Goal: Task Accomplishment & Management: Manage account settings

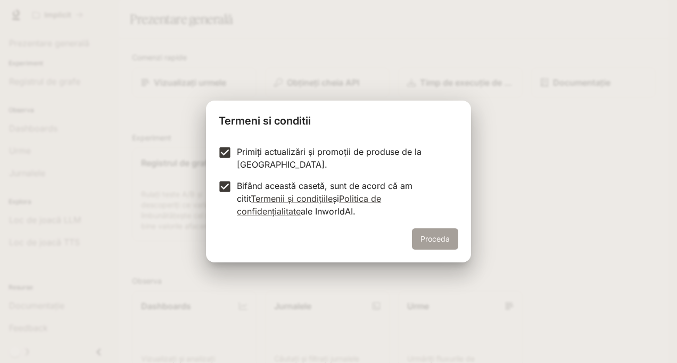
click at [444, 230] on button "Proceda" at bounding box center [435, 238] width 46 height 21
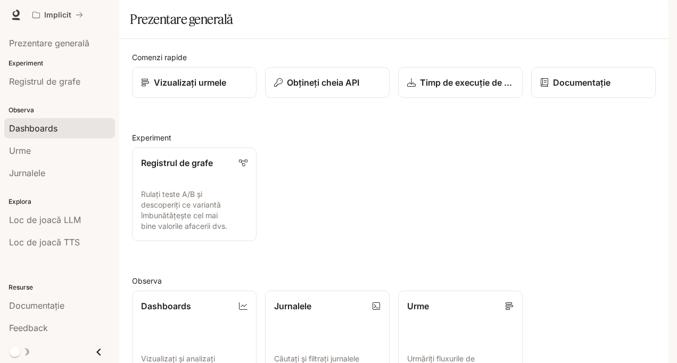
click at [86, 126] on div "Dashboards" at bounding box center [59, 128] width 101 height 13
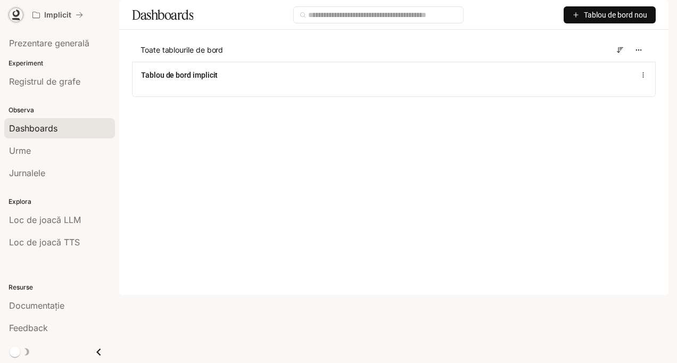
click at [17, 9] on link at bounding box center [16, 14] width 15 height 15
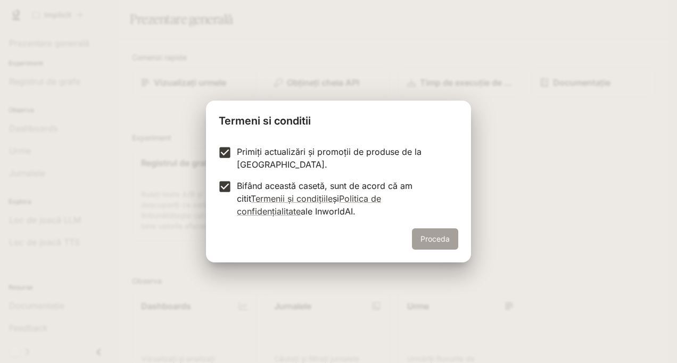
click at [431, 235] on button "Proceda" at bounding box center [435, 238] width 46 height 21
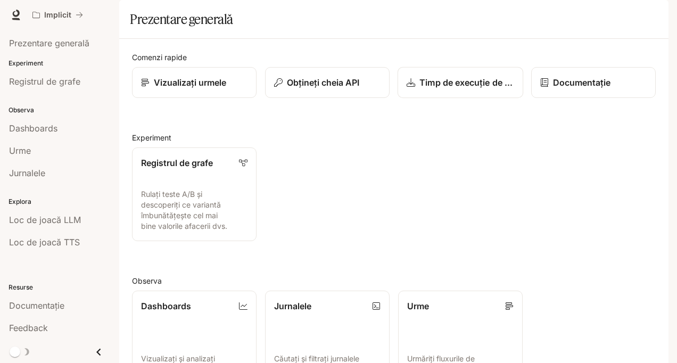
click at [445, 89] on p "Timp de execuție de descărcare" at bounding box center [466, 82] width 95 height 13
click at [185, 290] on link "Dashboards Vizualizați și analizați valorile spațiului de lucru" at bounding box center [194, 337] width 126 height 94
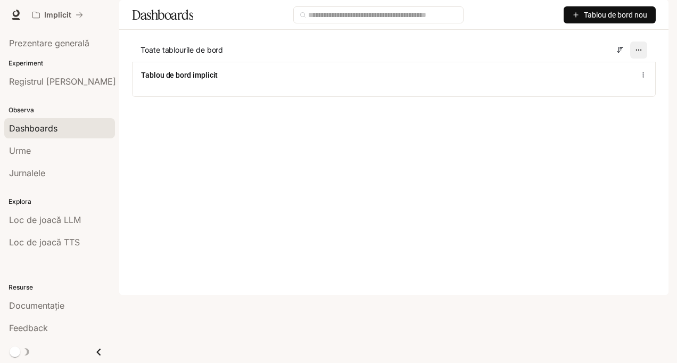
click at [634, 59] on button "button" at bounding box center [638, 50] width 17 height 17
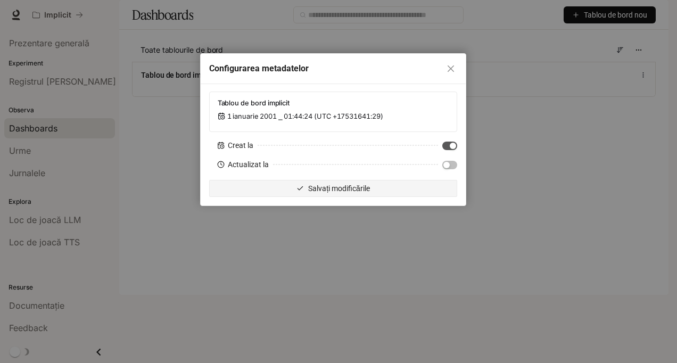
click at [339, 185] on span "Salvați modificările" at bounding box center [339, 188] width 62 height 12
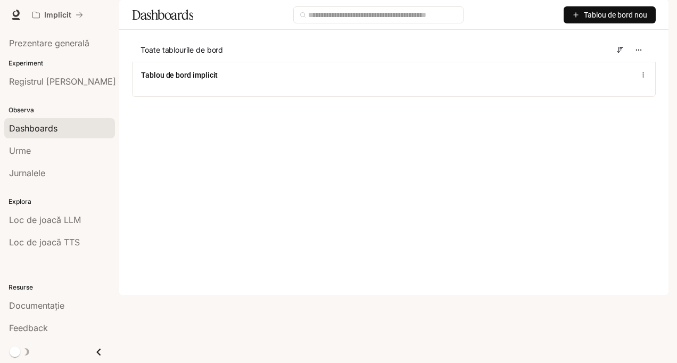
click at [645, 12] on button "button" at bounding box center [653, 14] width 21 height 21
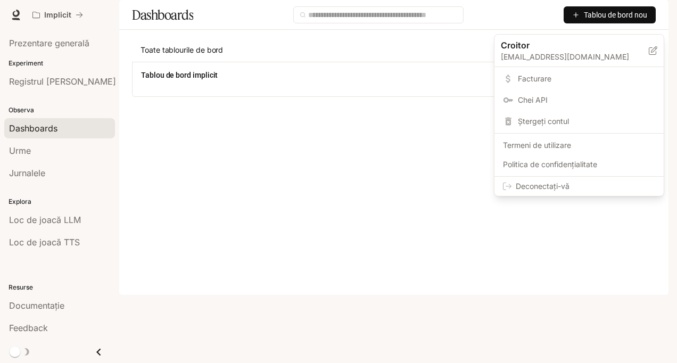
click at [546, 76] on span "Facturare" at bounding box center [586, 78] width 137 height 11
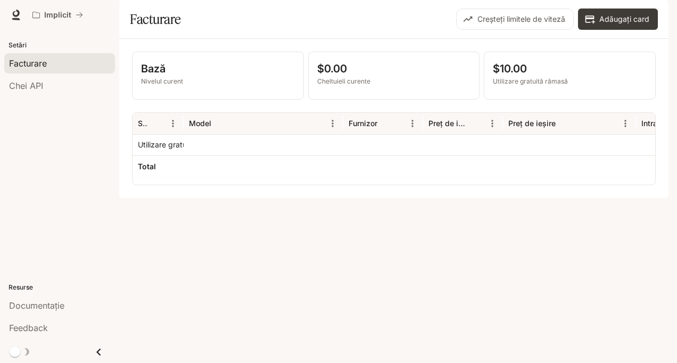
click at [260, 77] on p "Bază" at bounding box center [218, 69] width 154 height 16
click at [538, 86] on p "Utilizare gratuită rămasă" at bounding box center [570, 82] width 154 height 10
click at [567, 30] on button "Creșteți limitele de viteză" at bounding box center [515, 19] width 118 height 21
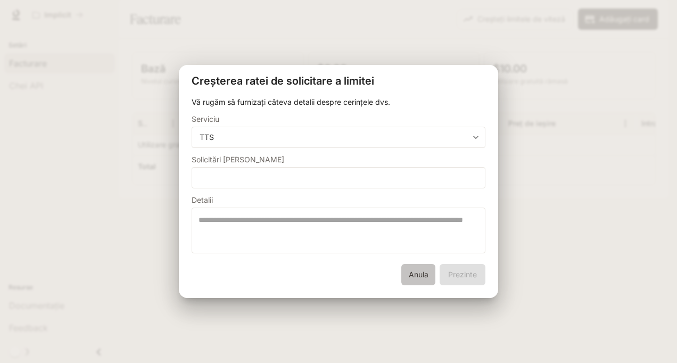
click at [422, 272] on button "Anula" at bounding box center [418, 274] width 34 height 21
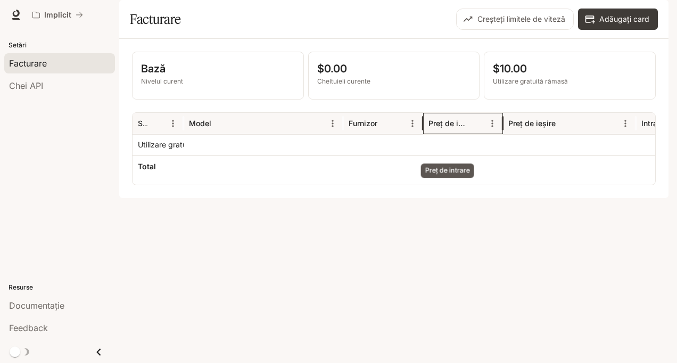
click at [440, 128] on div "Preț de intrare" at bounding box center [447, 123] width 39 height 9
drag, startPoint x: 440, startPoint y: 151, endPoint x: 480, endPoint y: 152, distance: 39.9
click at [480, 134] on div "Preț de intrare" at bounding box center [456, 123] width 56 height 21
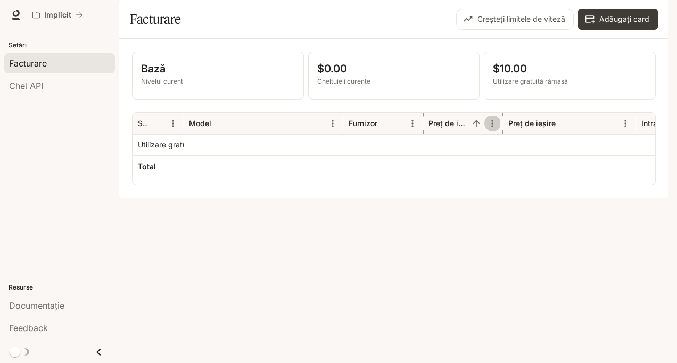
click at [492, 129] on icon "Meniu" at bounding box center [492, 123] width 11 height 11
click at [330, 198] on div "Bază Nivelul curent $0.00 Cheltuieli curente $10.00 Utilizare gratuită rămasă S…" at bounding box center [393, 118] width 549 height 159
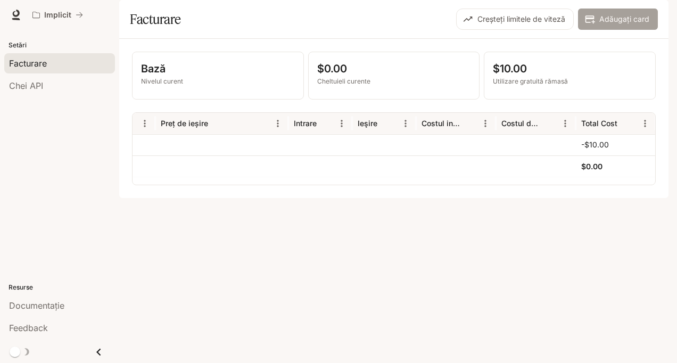
click at [616, 26] on font "Adăugați card" at bounding box center [624, 19] width 50 height 13
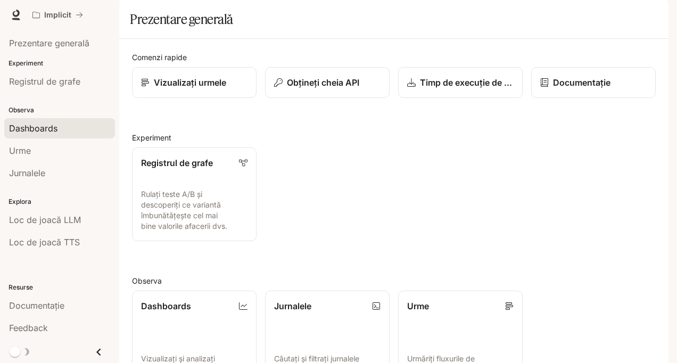
click at [59, 123] on div "Dashboards" at bounding box center [59, 128] width 101 height 13
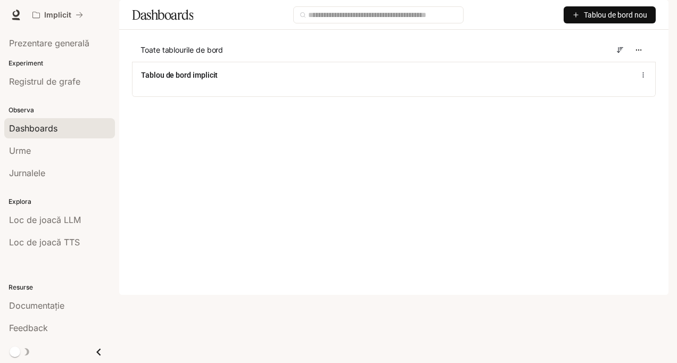
click at [655, 12] on icon "button" at bounding box center [653, 15] width 9 height 9
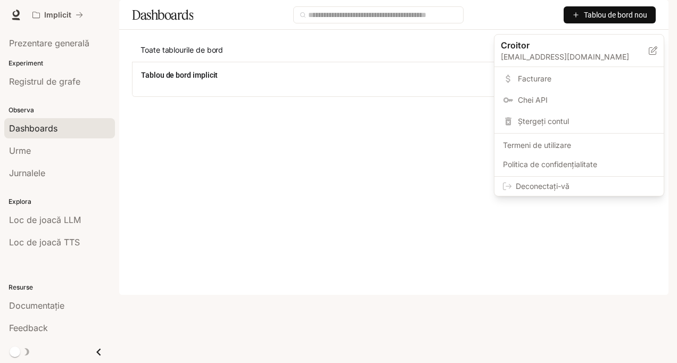
click at [570, 74] on span "Facturare" at bounding box center [586, 78] width 137 height 11
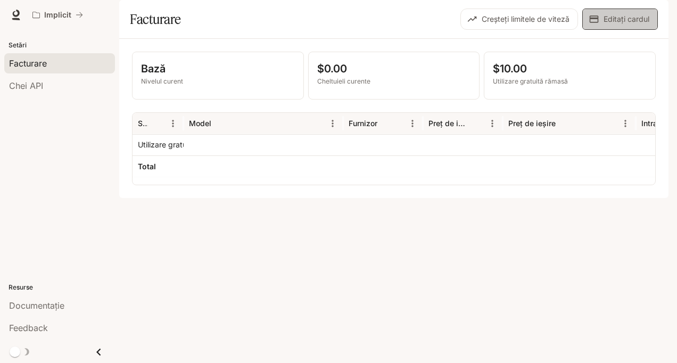
click at [631, 26] on font "Editați cardul" at bounding box center [626, 19] width 46 height 13
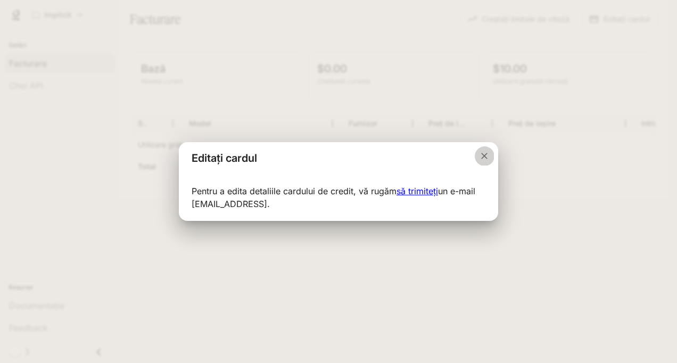
click at [487, 159] on icon "Închideți dialogul" at bounding box center [484, 156] width 11 height 11
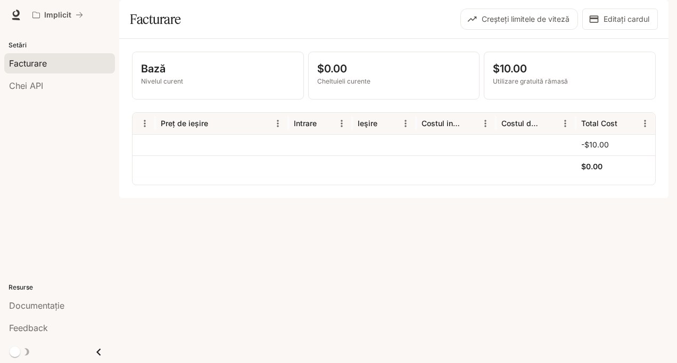
click at [613, 177] on div "$0.00" at bounding box center [615, 166] width 69 height 21
click at [610, 155] on div "-$10.00" at bounding box center [615, 145] width 69 height 21
click at [31, 76] on link "Chei API" at bounding box center [59, 86] width 111 height 20
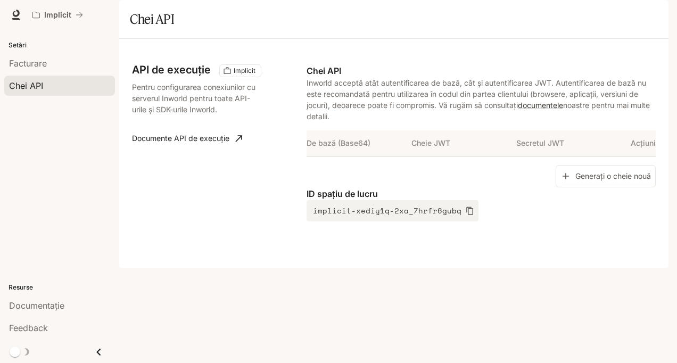
click at [98, 353] on icon "Închideți sertarul" at bounding box center [98, 351] width 4 height 7
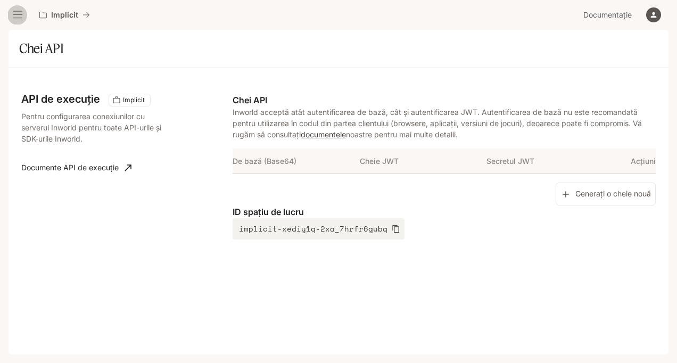
click at [15, 12] on icon "Sertar deschis" at bounding box center [17, 15] width 11 height 11
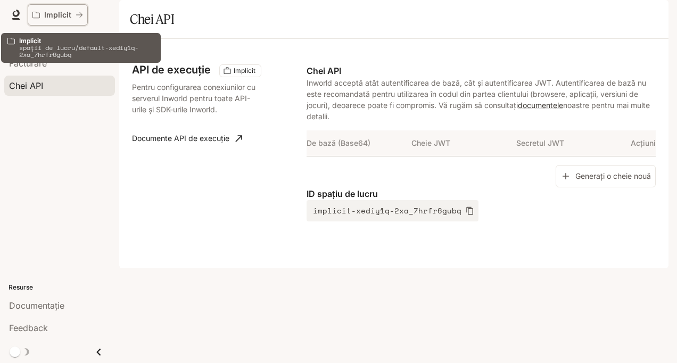
click at [40, 15] on div "Implicit" at bounding box center [53, 15] width 43 height 9
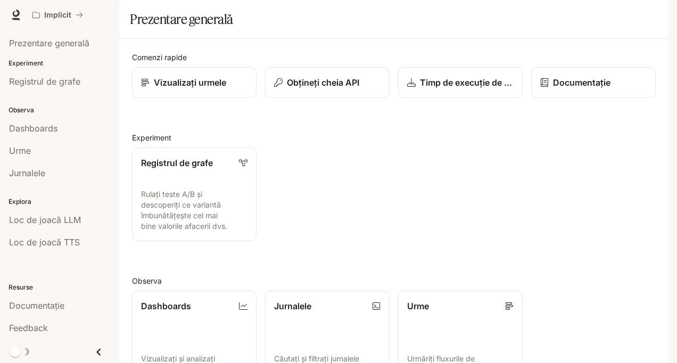
click at [160, 30] on h1 "Prezentare generală" at bounding box center [181, 19] width 103 height 21
click at [196, 290] on link "Dashboards Vizualizați și analizați valorile spațiului de lucru" at bounding box center [194, 337] width 126 height 94
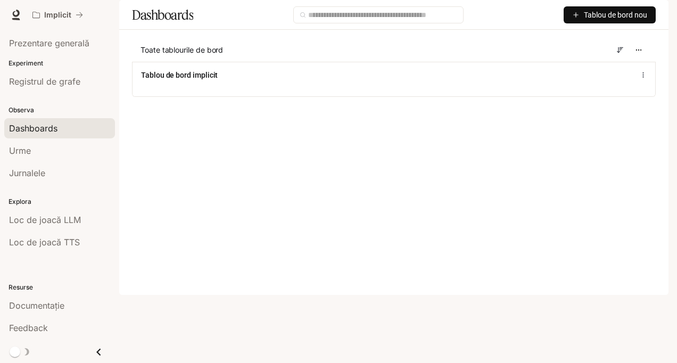
click at [598, 16] on span "Documentație" at bounding box center [607, 15] width 48 height 13
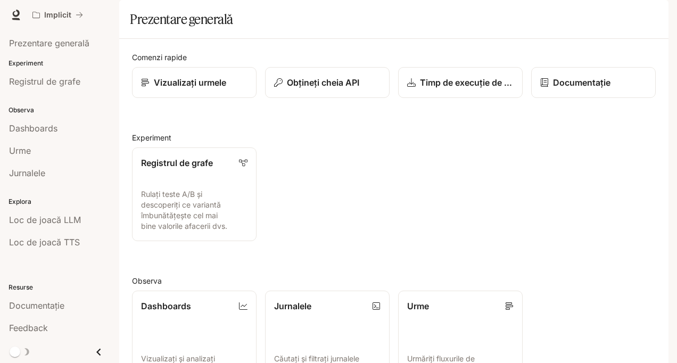
click at [651, 15] on icon "button" at bounding box center [653, 15] width 9 height 9
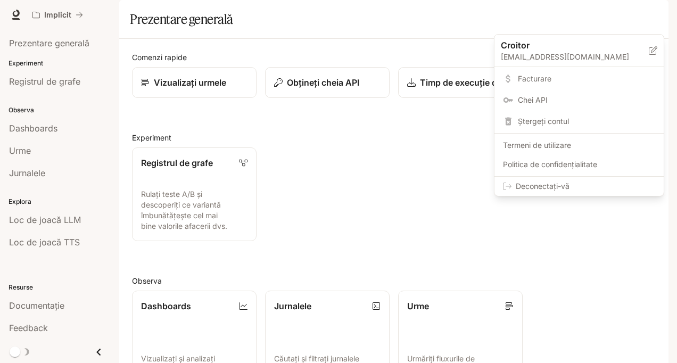
click at [533, 159] on span "Politica de confidențialitate" at bounding box center [579, 164] width 152 height 11
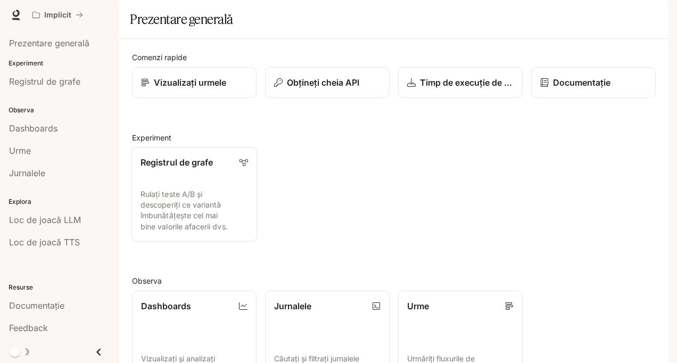
scroll to position [53, 0]
click at [56, 128] on span "Dashboards" at bounding box center [33, 128] width 48 height 13
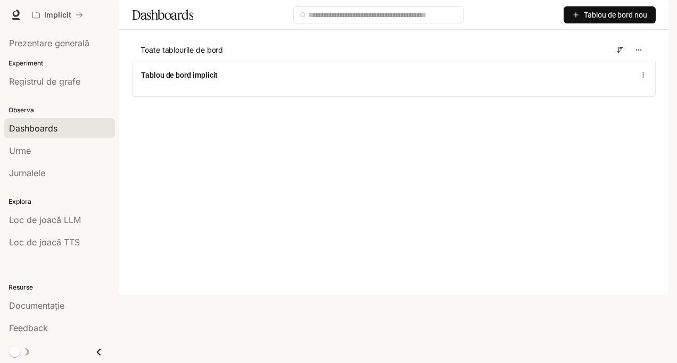
click at [618, 21] on span "Tablou de bord nou" at bounding box center [615, 15] width 63 height 12
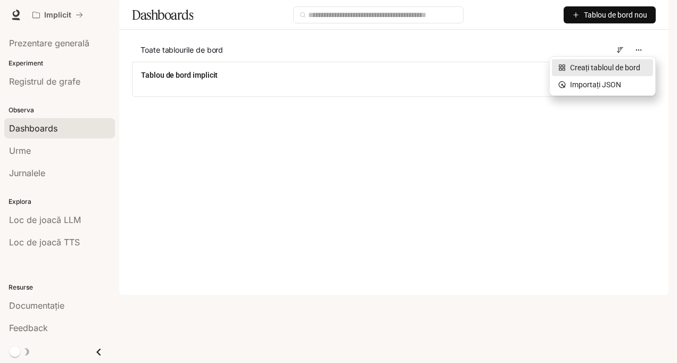
click at [613, 66] on font "Creați tabloul de bord" at bounding box center [605, 68] width 70 height 12
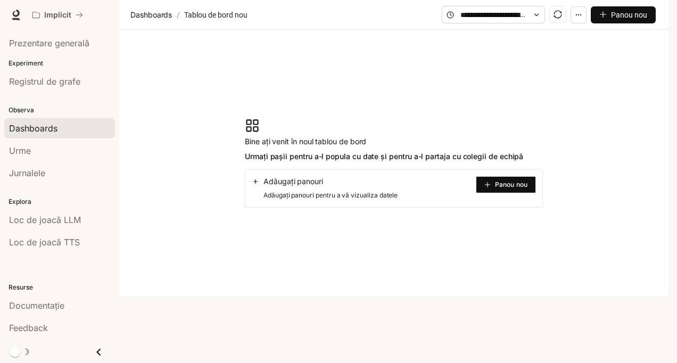
click at [642, 21] on span "Panou nou" at bounding box center [629, 15] width 36 height 12
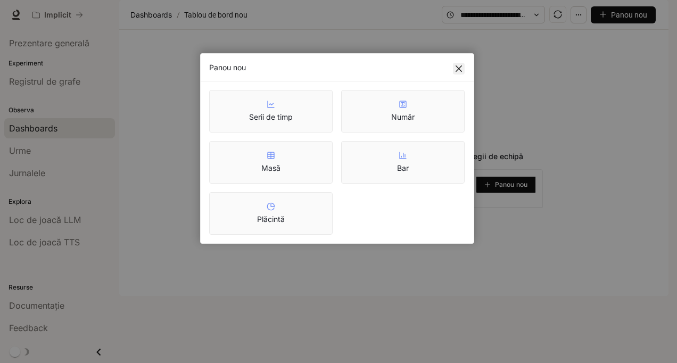
click at [453, 69] on span "Închide" at bounding box center [459, 68] width 12 height 9
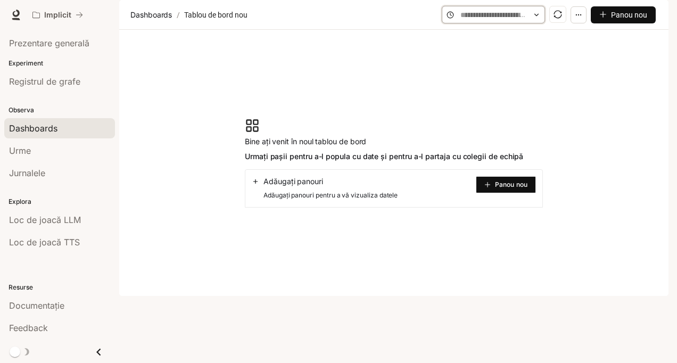
click at [503, 21] on input "text" at bounding box center [493, 15] width 66 height 12
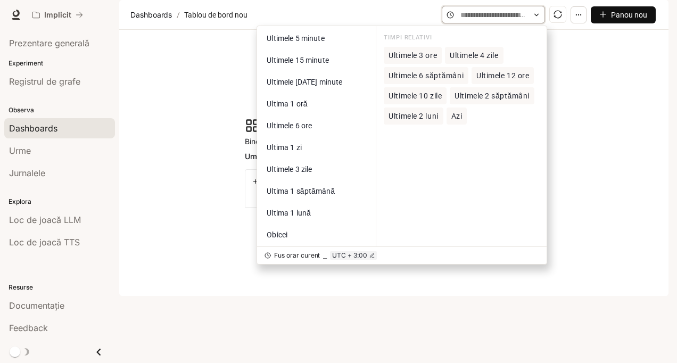
click at [503, 21] on input "text" at bounding box center [493, 15] width 66 height 12
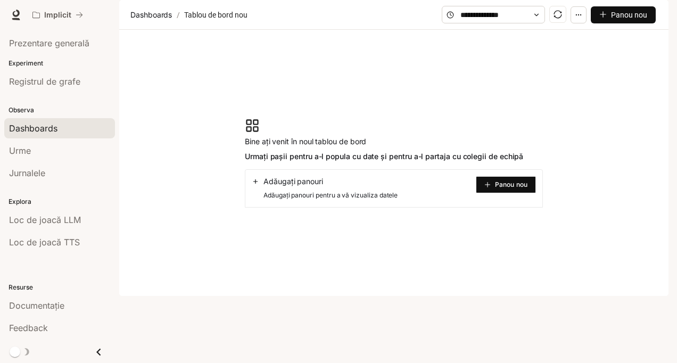
click at [523, 23] on span at bounding box center [493, 15] width 103 height 18
click at [526, 21] on input "text" at bounding box center [493, 15] width 66 height 12
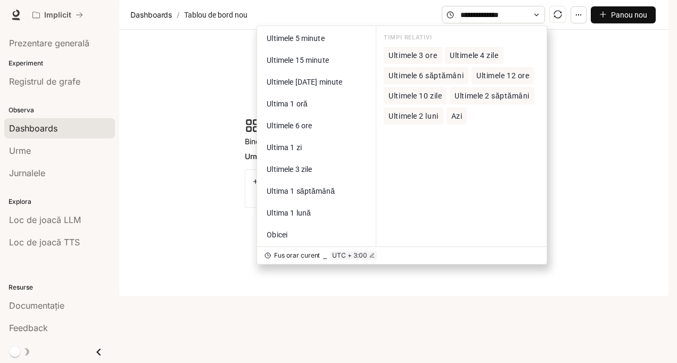
click at [578, 15] on circle "button" at bounding box center [578, 14] width 1 height 1
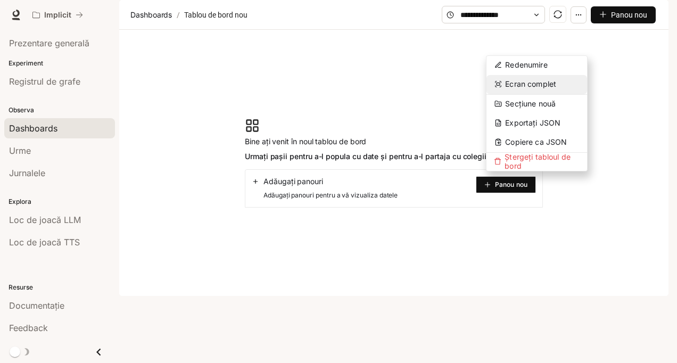
click at [538, 76] on button "Ecran complet" at bounding box center [536, 84] width 101 height 19
click at [538, 79] on span "Ecran complet" at bounding box center [530, 83] width 51 height 9
click at [608, 91] on section "Bine ați venit în noul tablou de bord Urmați pașii pentru a-l popula cu date și…" at bounding box center [393, 163] width 549 height 266
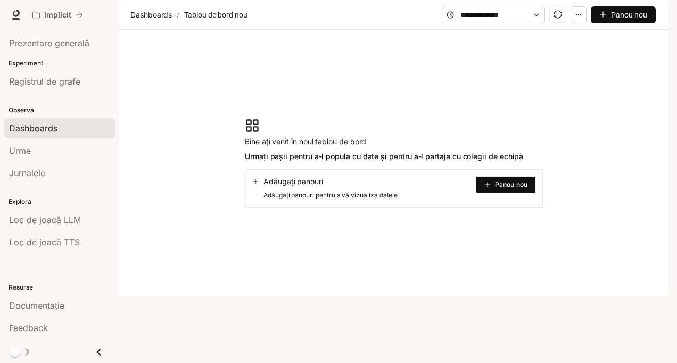
click at [504, 187] on span "Panou nou" at bounding box center [511, 184] width 32 height 5
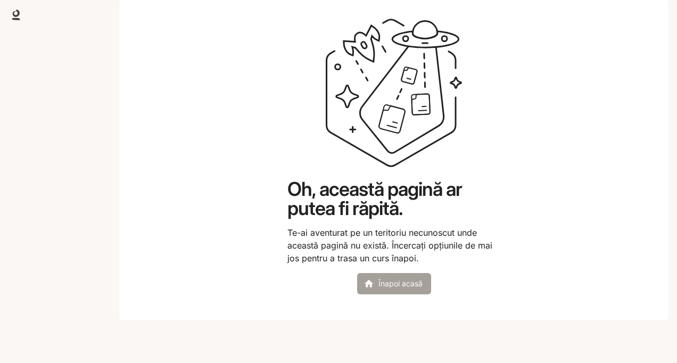
click at [365, 289] on icon at bounding box center [368, 283] width 11 height 11
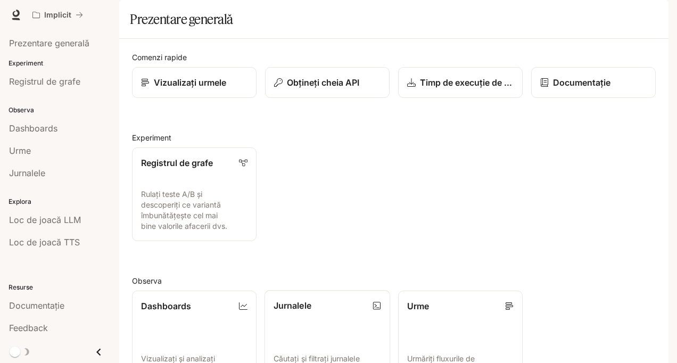
scroll to position [210, 0]
click at [658, 13] on div "button" at bounding box center [653, 14] width 15 height 15
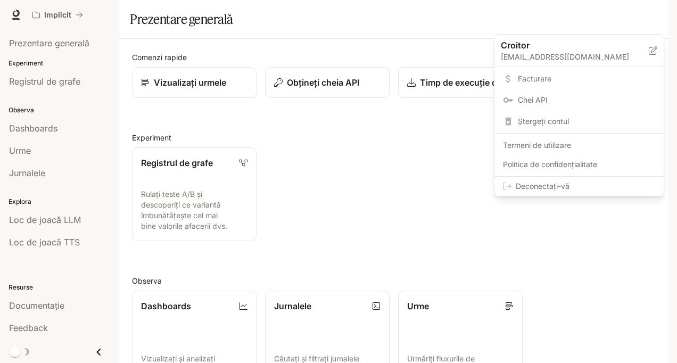
click at [551, 78] on span "Facturare" at bounding box center [586, 78] width 137 height 11
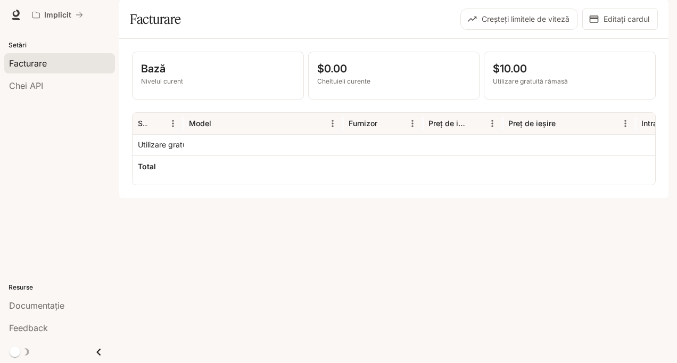
click at [658, 17] on div "button" at bounding box center [653, 14] width 15 height 15
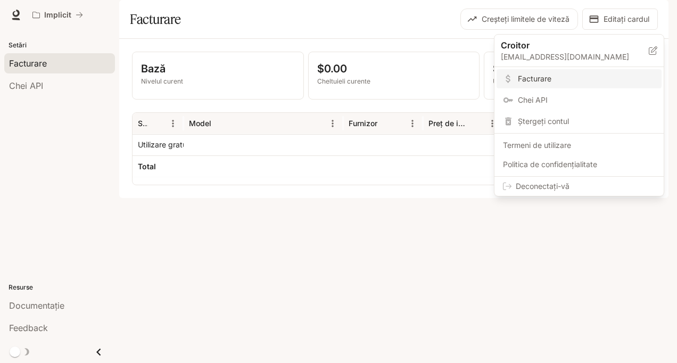
click at [543, 96] on span "Chei API" at bounding box center [586, 100] width 137 height 11
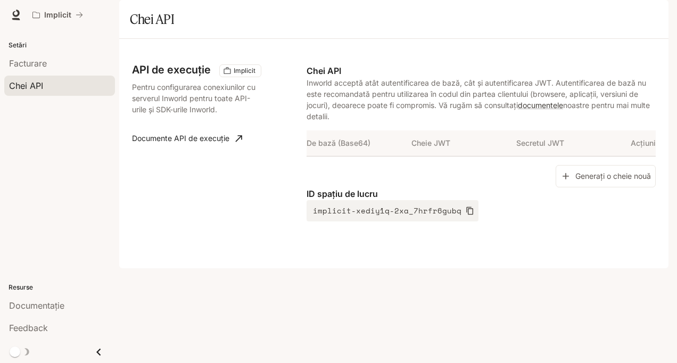
click at [653, 15] on icon "button" at bounding box center [653, 15] width 9 height 9
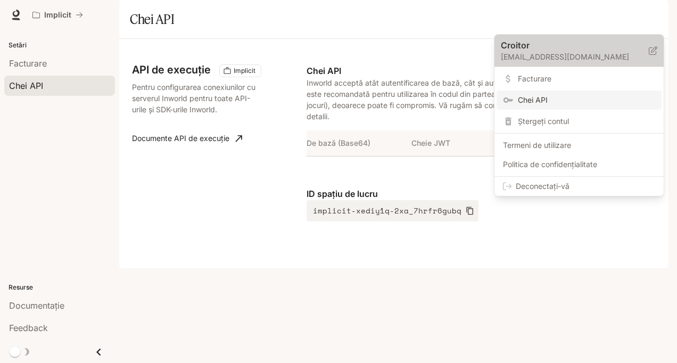
click at [583, 51] on p "Croitor" at bounding box center [566, 45] width 131 height 13
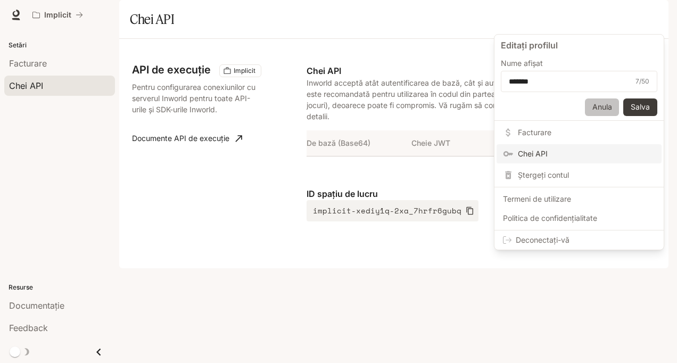
click at [605, 109] on button "Anula" at bounding box center [602, 107] width 34 height 18
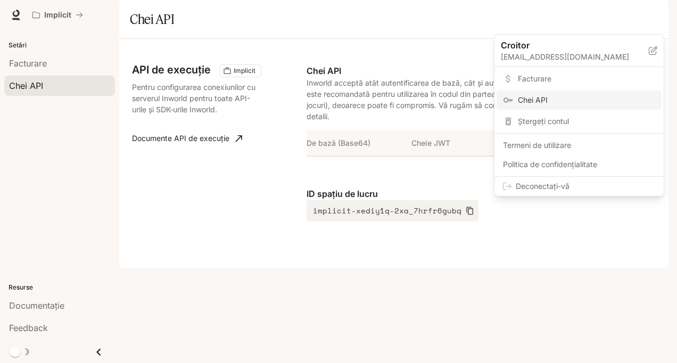
click at [554, 78] on span "Facturare" at bounding box center [586, 78] width 137 height 11
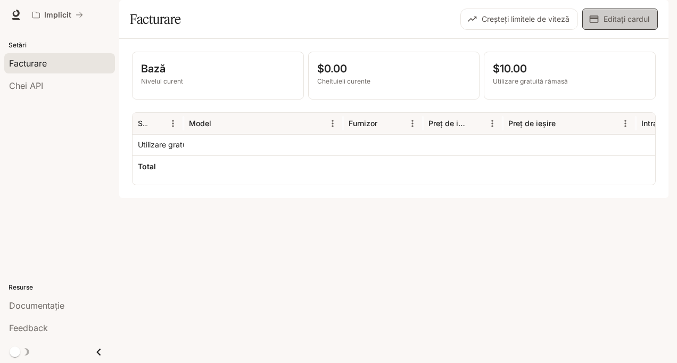
click at [609, 26] on font "Editați cardul" at bounding box center [626, 19] width 46 height 13
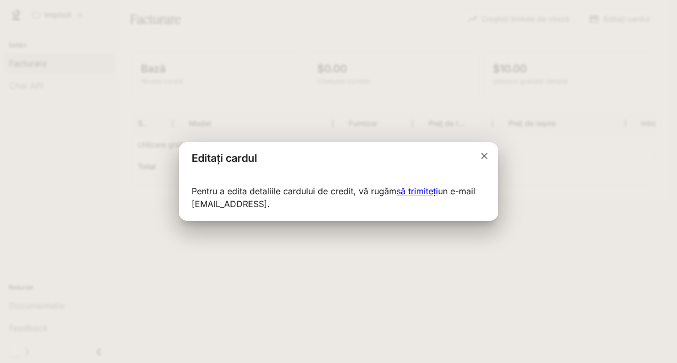
click at [419, 188] on link "să trimiteți" at bounding box center [417, 191] width 42 height 11
click at [424, 193] on link "să trimiteți" at bounding box center [417, 191] width 42 height 11
click at [601, 209] on div "Editați cardul Pentru a edita detaliile cardului de credit, vă rugăm să trimite…" at bounding box center [338, 181] width 677 height 363
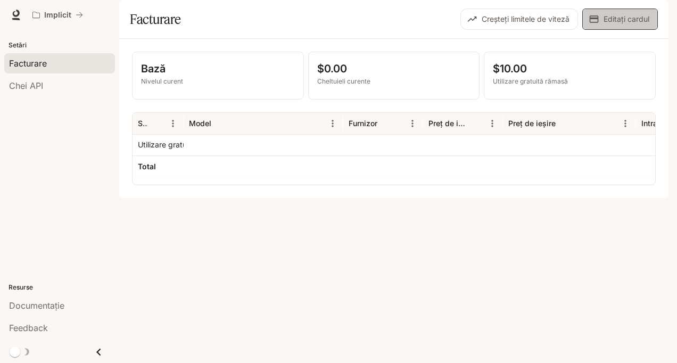
click at [612, 26] on font "Editați cardul" at bounding box center [626, 19] width 46 height 13
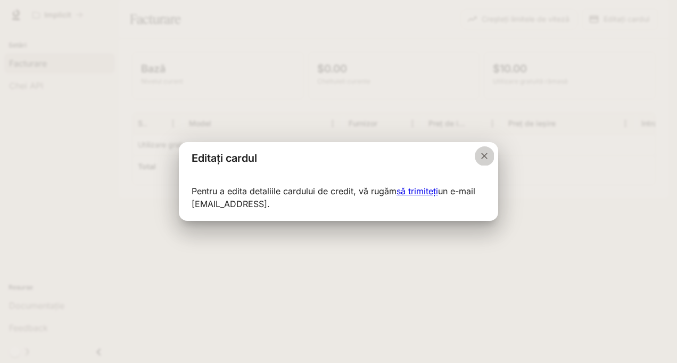
click at [481, 156] on icon "Închideți dialogul" at bounding box center [484, 156] width 11 height 11
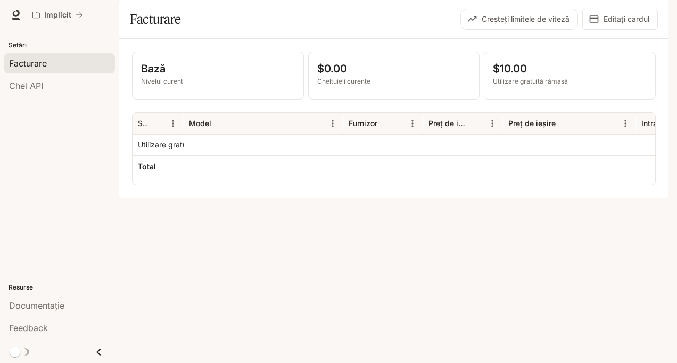
click at [648, 16] on div "button" at bounding box center [653, 14] width 15 height 15
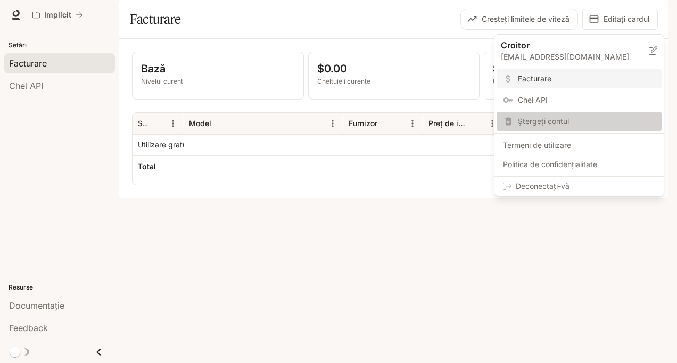
click at [574, 119] on span "Ștergeți contul" at bounding box center [586, 121] width 137 height 11
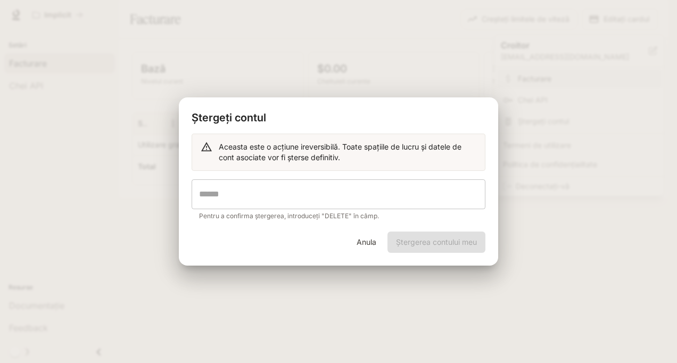
click at [346, 198] on input "text" at bounding box center [339, 194] width 294 height 30
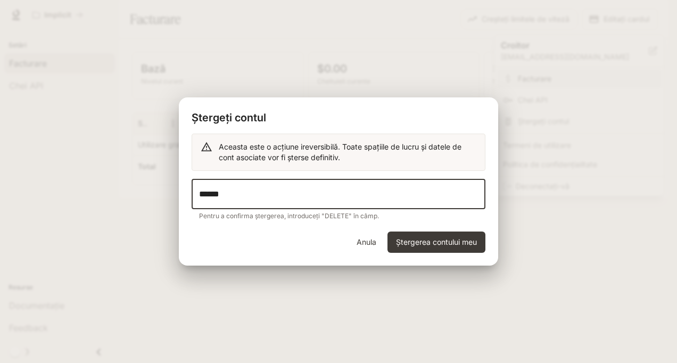
type input "******"
click at [403, 239] on button "Ștergerea contului meu" at bounding box center [436, 241] width 98 height 21
